Goal: Task Accomplishment & Management: Use online tool/utility

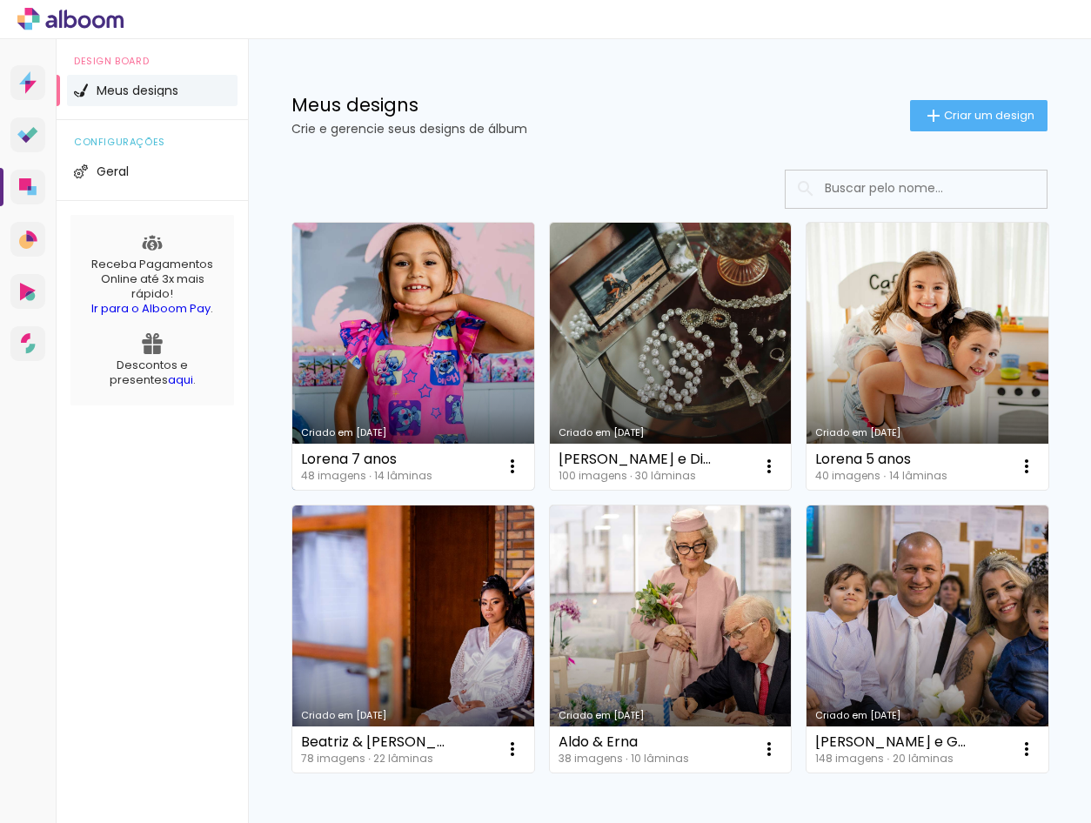
click at [405, 313] on link "Criado em [DATE]" at bounding box center [413, 356] width 242 height 267
